Goal: Task Accomplishment & Management: Contribute content

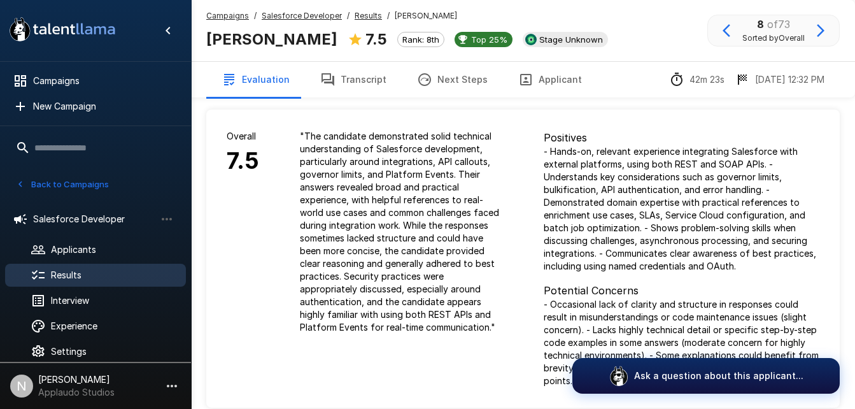
click at [80, 276] on span "Results" at bounding box center [113, 275] width 125 height 13
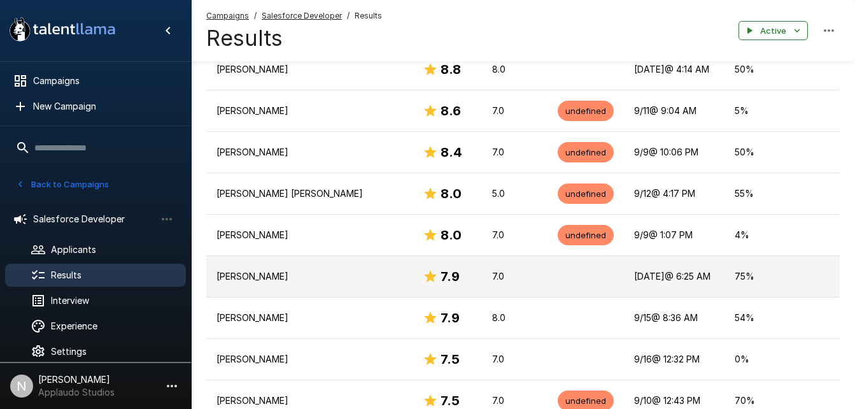
scroll to position [273, 0]
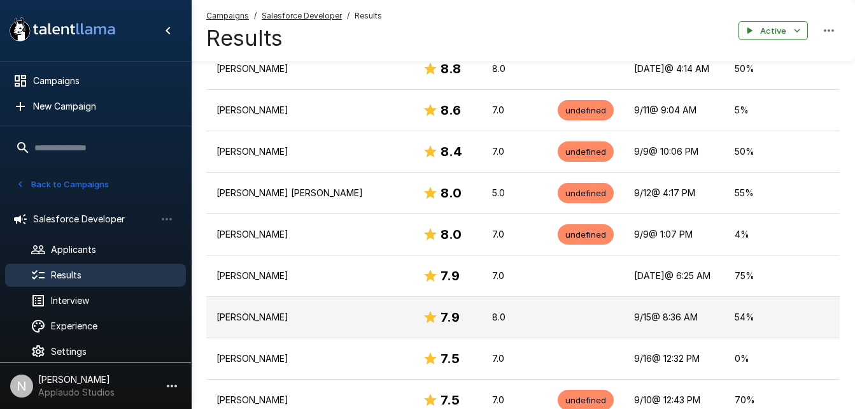
click at [495, 317] on td "8.0" at bounding box center [515, 316] width 66 height 41
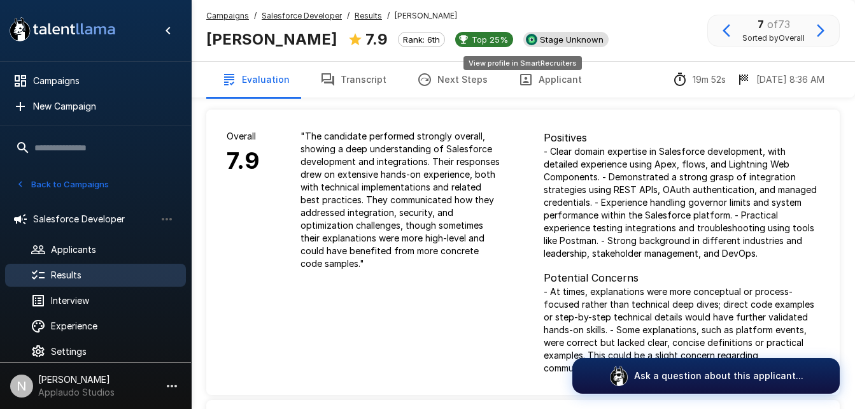
click at [535, 39] on span "Stage Unknown" at bounding box center [572, 39] width 74 height 10
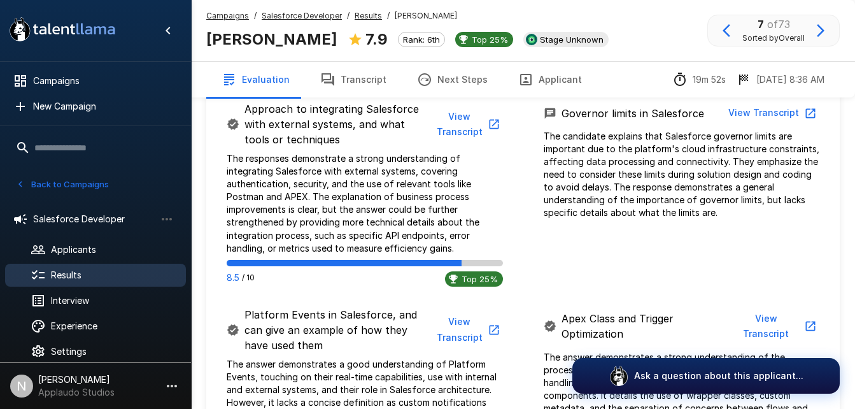
scroll to position [678, 0]
click at [797, 117] on button "View Transcript" at bounding box center [771, 113] width 96 height 24
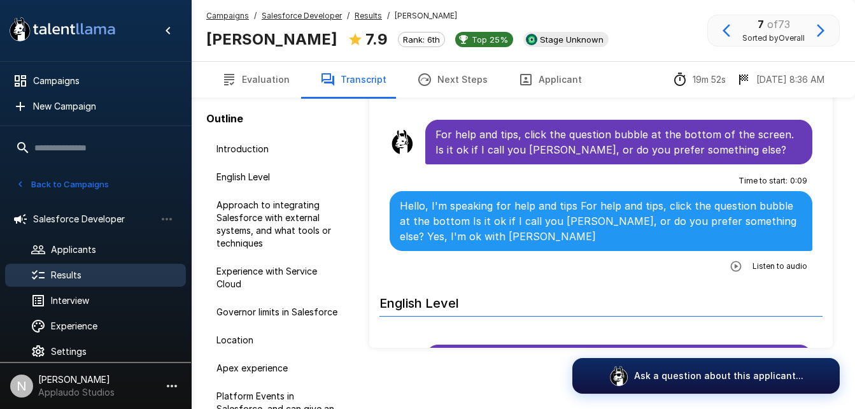
scroll to position [76, 0]
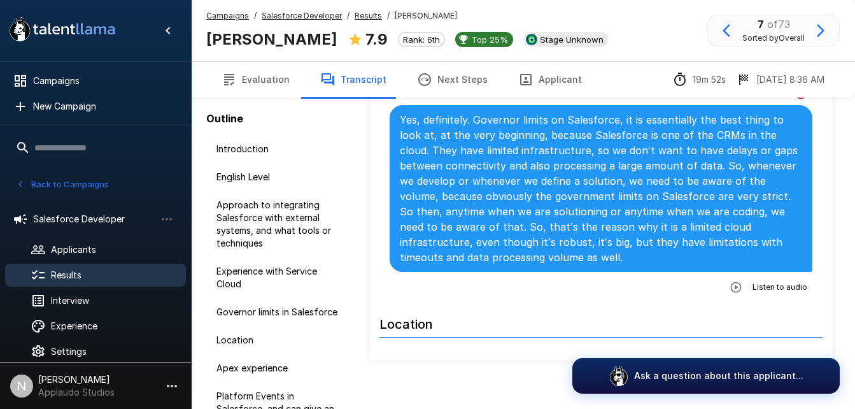
scroll to position [1473, 0]
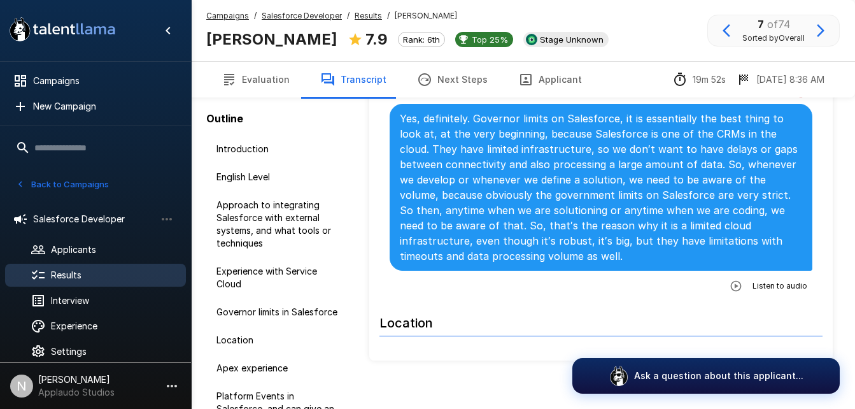
click at [98, 269] on span "Results" at bounding box center [113, 275] width 125 height 13
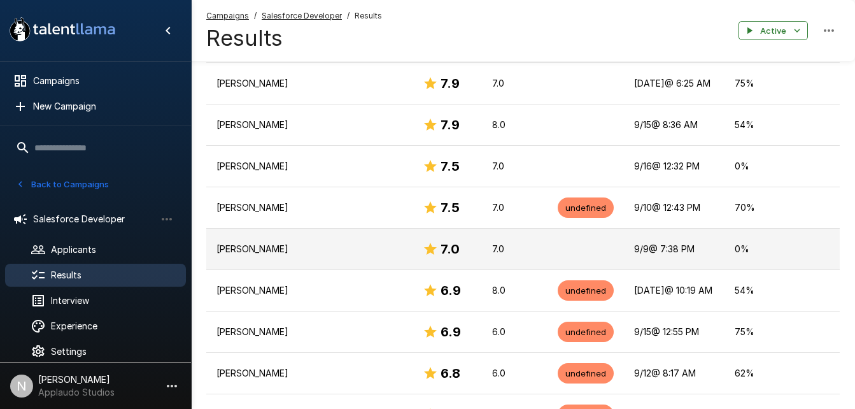
scroll to position [466, 0]
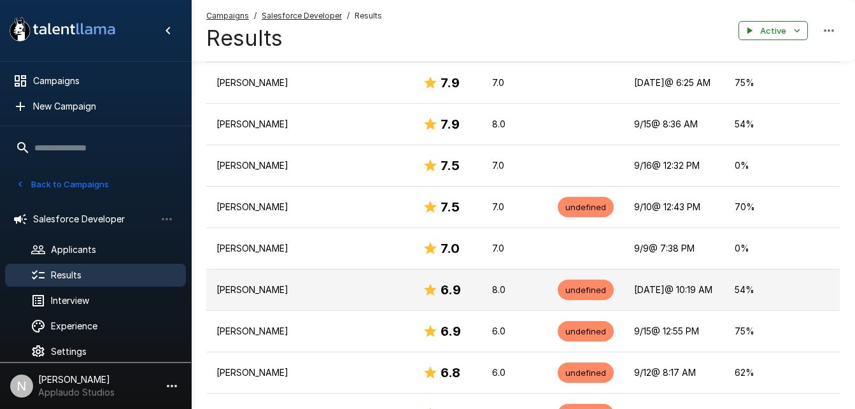
click at [318, 283] on p "[PERSON_NAME]" at bounding box center [309, 289] width 186 height 13
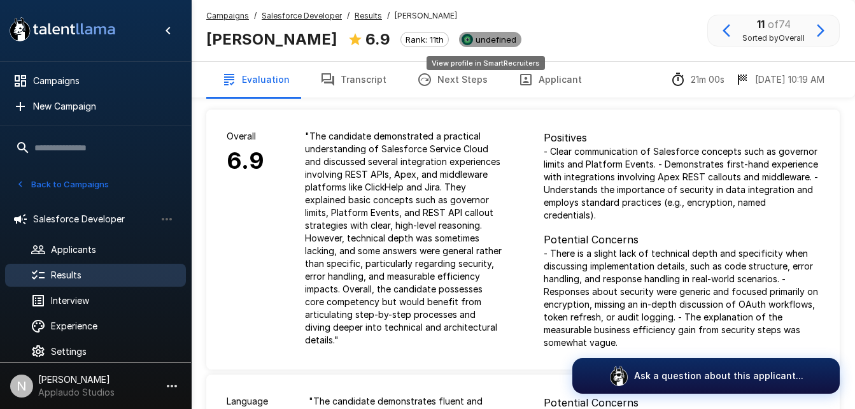
click at [483, 36] on span "undefined" at bounding box center [495, 39] width 51 height 10
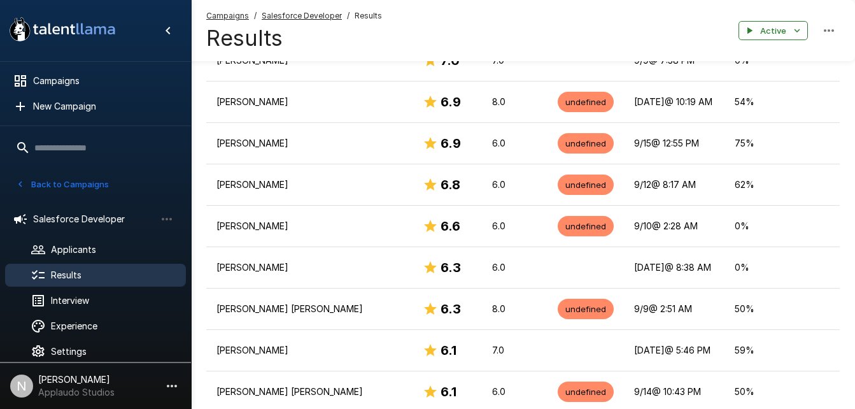
scroll to position [657, 0]
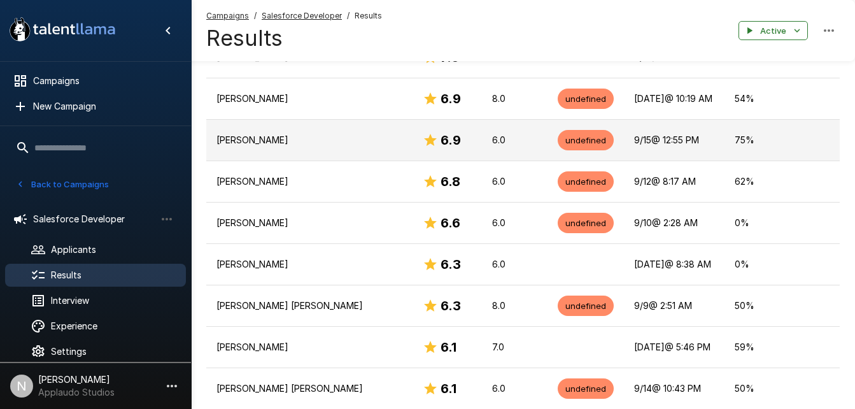
click at [300, 138] on td "[PERSON_NAME]" at bounding box center [309, 139] width 206 height 41
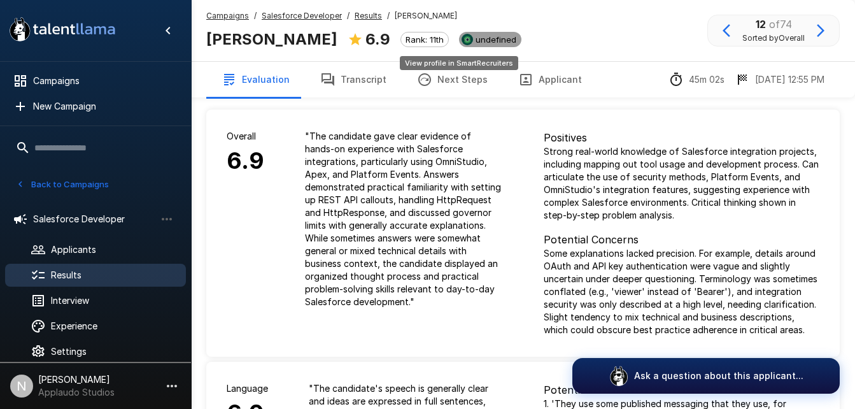
click at [465, 45] on div "undefined" at bounding box center [490, 39] width 62 height 15
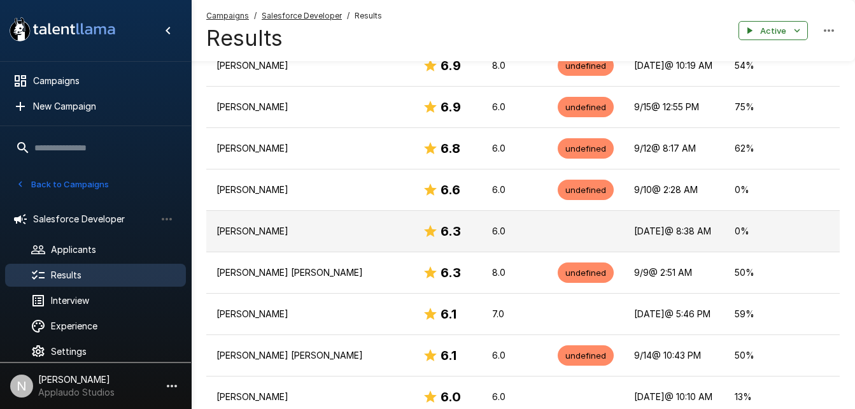
scroll to position [700, 0]
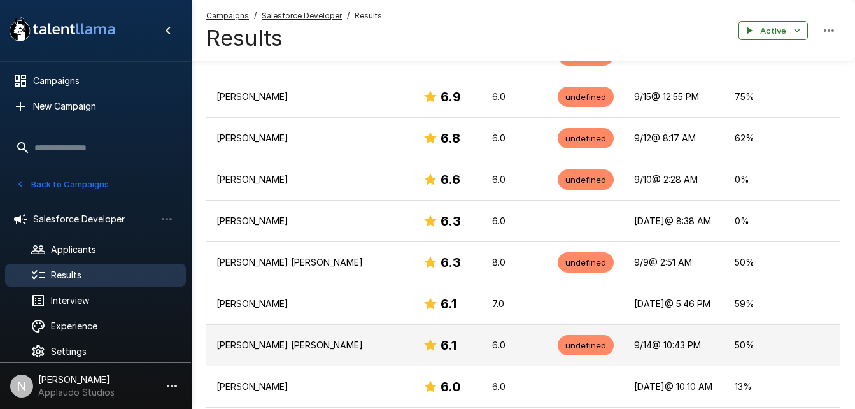
click at [304, 339] on p "[PERSON_NAME] [PERSON_NAME]" at bounding box center [309, 345] width 186 height 13
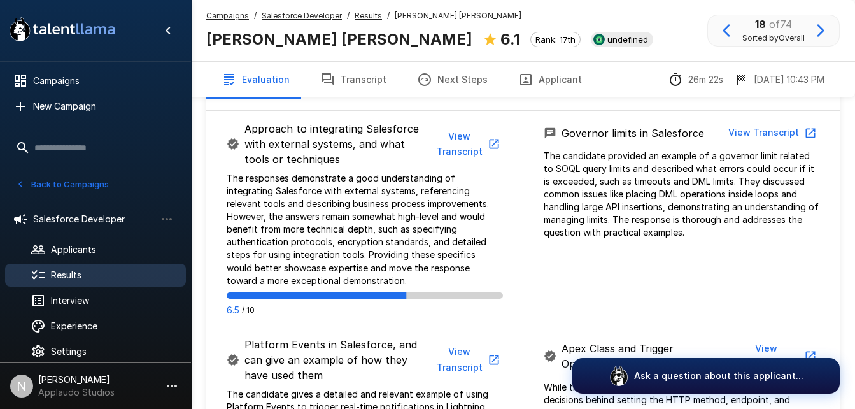
scroll to position [644, 0]
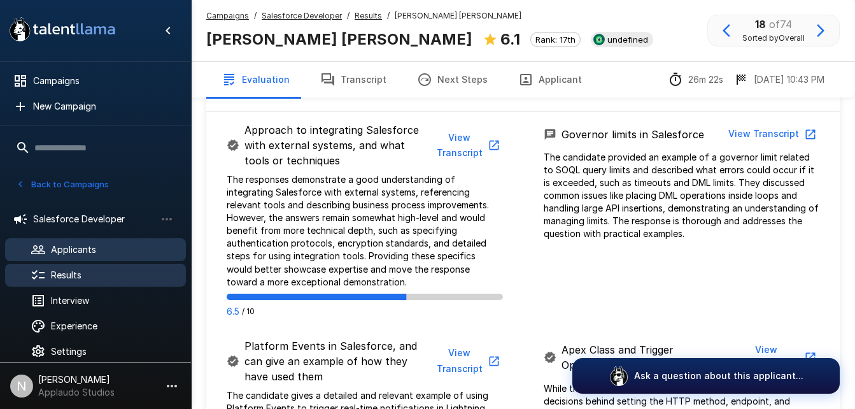
click at [69, 250] on span "Applicants" at bounding box center [113, 249] width 125 height 13
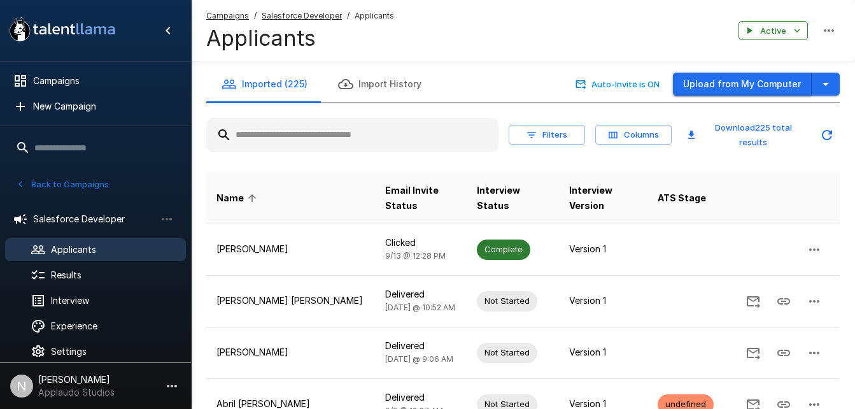
click at [728, 95] on button "Upload from My Computer" at bounding box center [742, 85] width 139 height 24
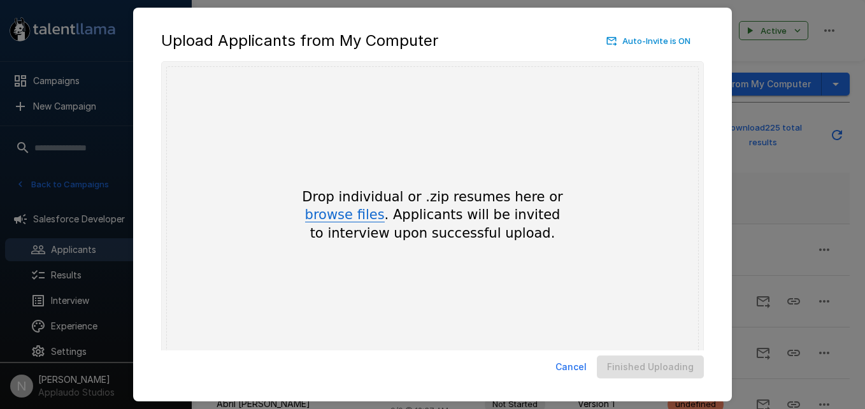
click at [338, 216] on button "browse files" at bounding box center [345, 215] width 80 height 14
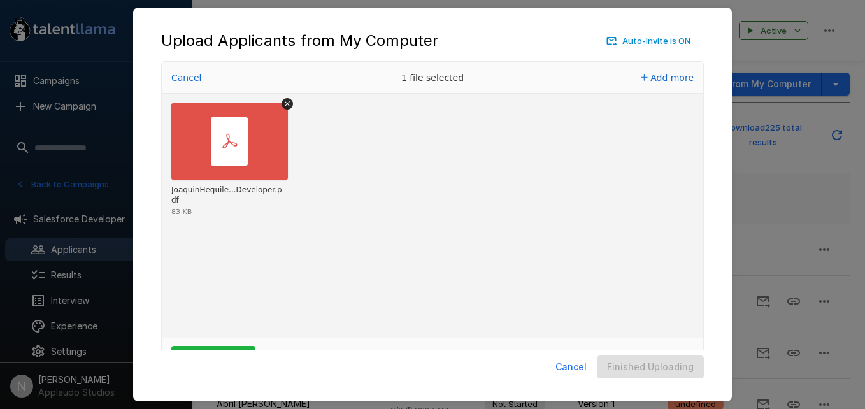
scroll to position [42, 0]
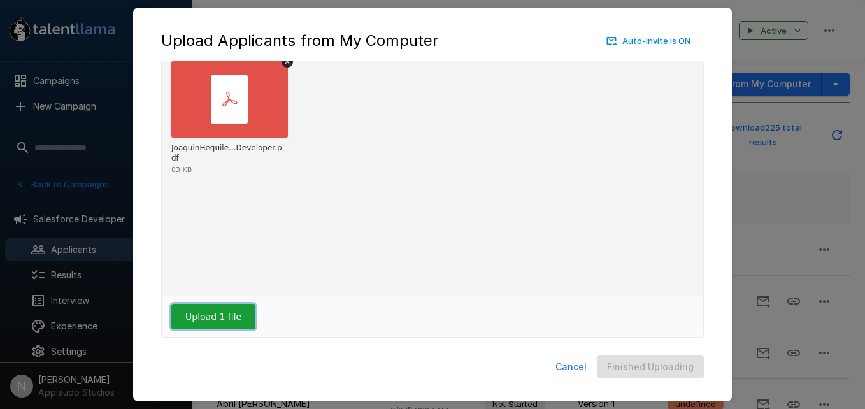
click at [207, 311] on button "Upload 1 file" at bounding box center [213, 316] width 84 height 25
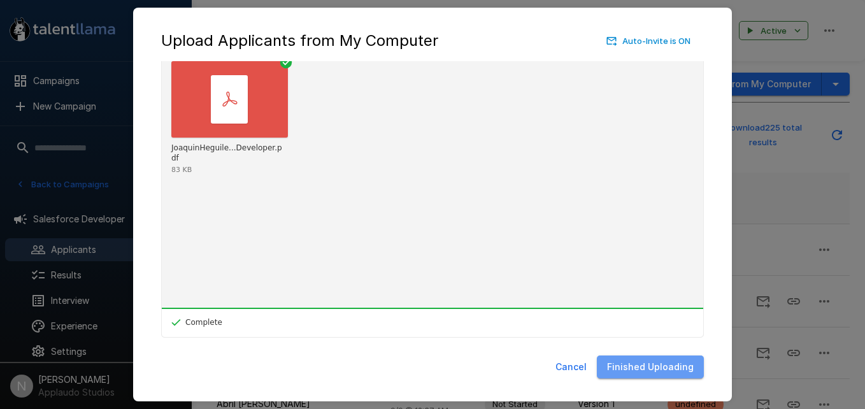
click at [696, 365] on button "Finished Uploading" at bounding box center [650, 367] width 107 height 24
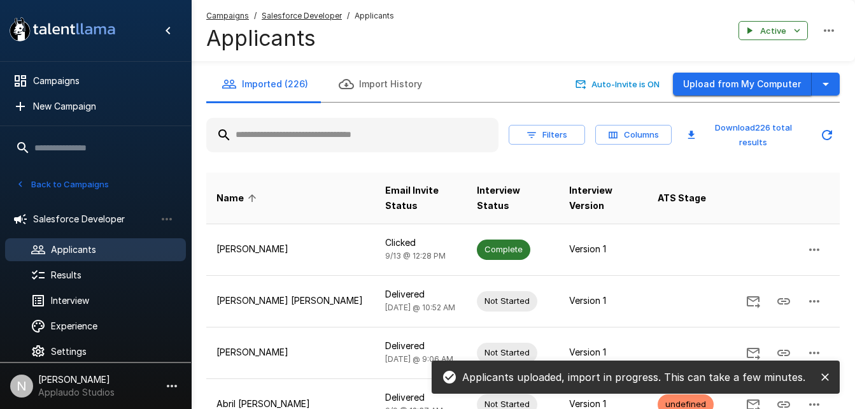
click at [695, 86] on button "Upload from My Computer" at bounding box center [742, 85] width 139 height 24
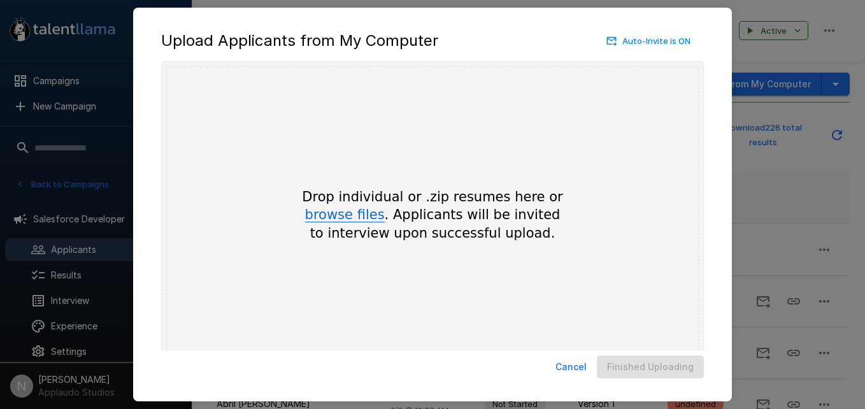
click at [360, 213] on button "browse files" at bounding box center [345, 215] width 80 height 14
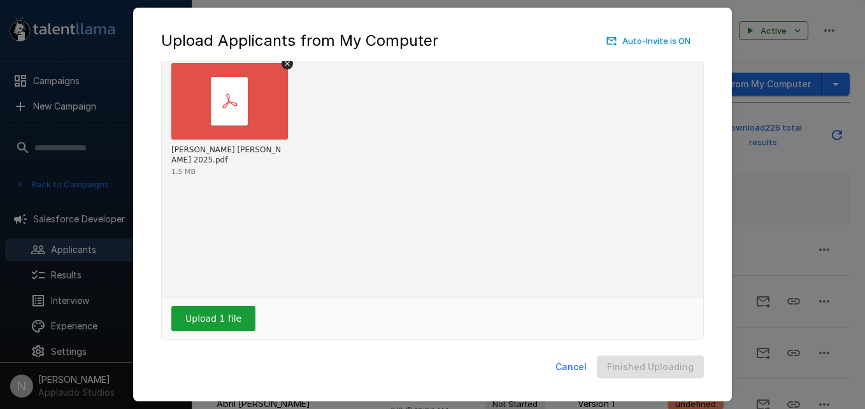
scroll to position [41, 0]
click at [211, 322] on button "Upload 1 file" at bounding box center [213, 317] width 84 height 25
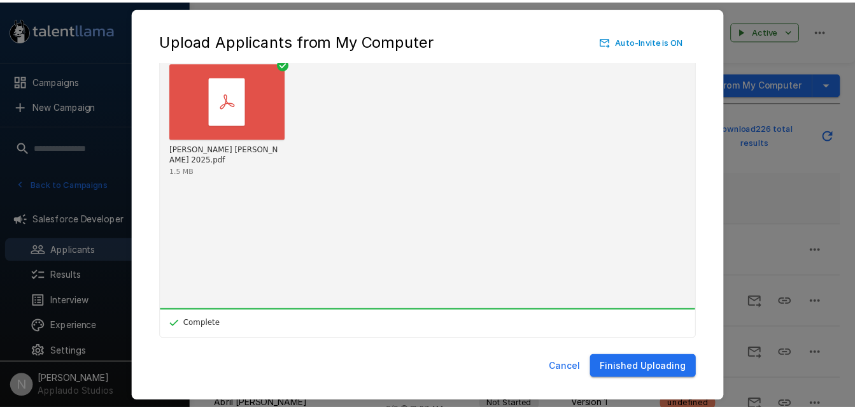
scroll to position [42, 0]
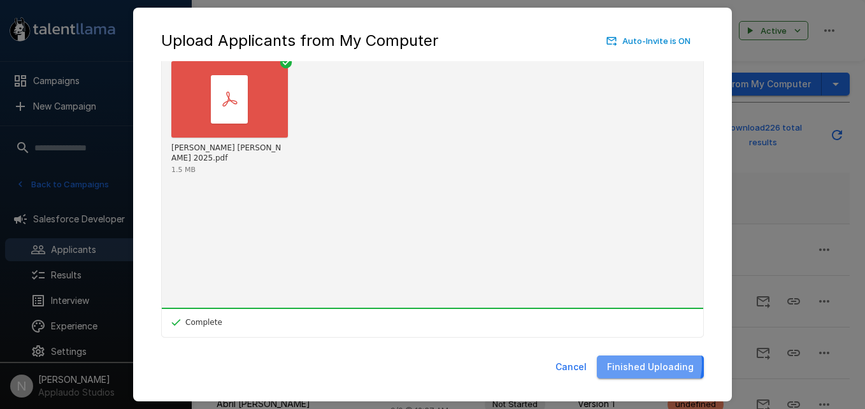
click at [634, 363] on button "Finished Uploading" at bounding box center [650, 367] width 107 height 24
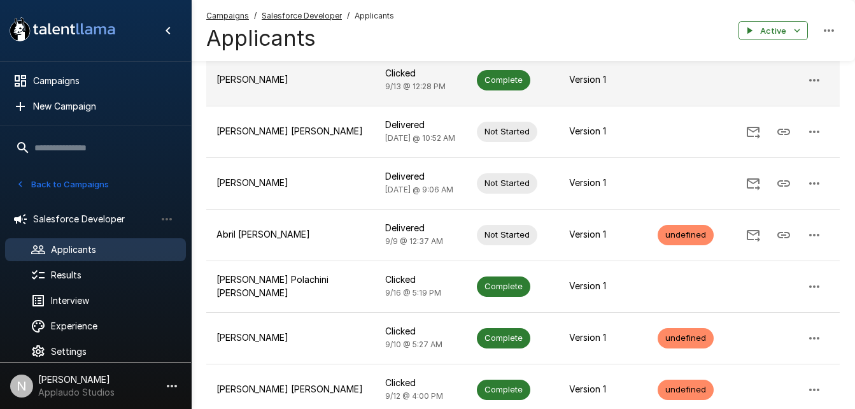
scroll to position [0, 0]
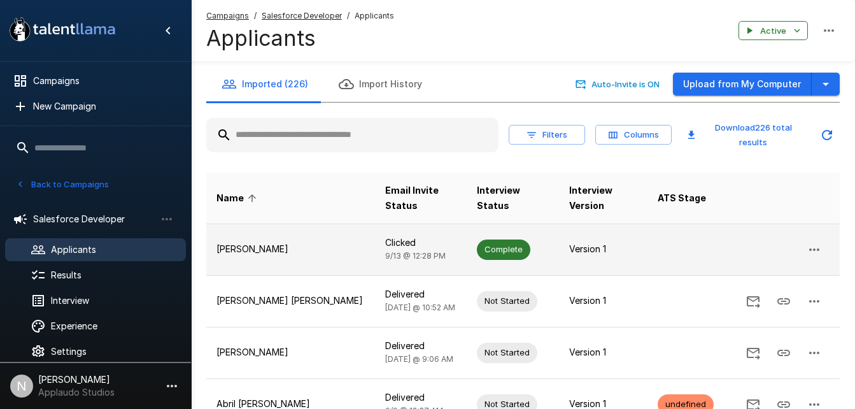
click at [300, 259] on td "[PERSON_NAME]" at bounding box center [290, 249] width 169 height 52
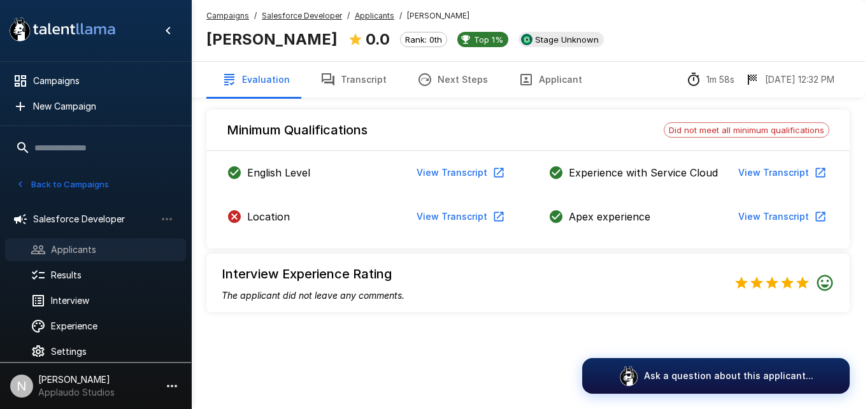
click at [69, 242] on div "Applicants" at bounding box center [95, 249] width 181 height 23
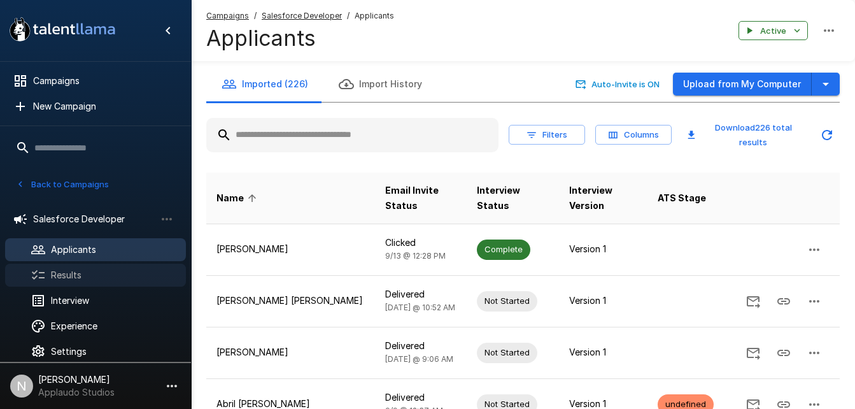
click at [90, 267] on div "Results" at bounding box center [95, 275] width 181 height 23
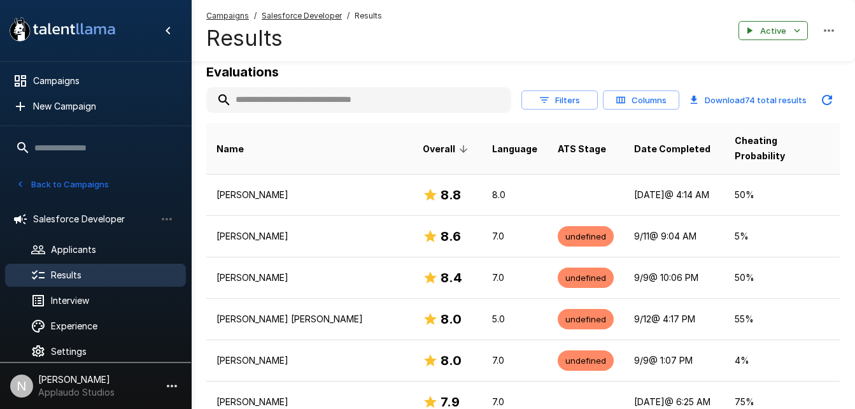
scroll to position [148, 0]
